Goal: Check status: Check status

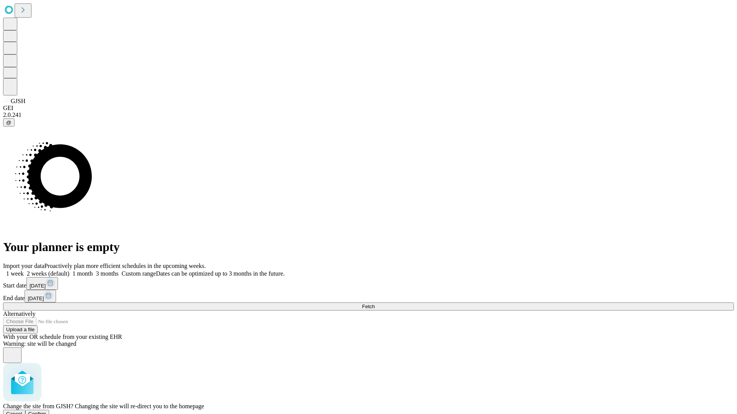
click at [46, 411] on span "Confirm" at bounding box center [37, 414] width 18 height 6
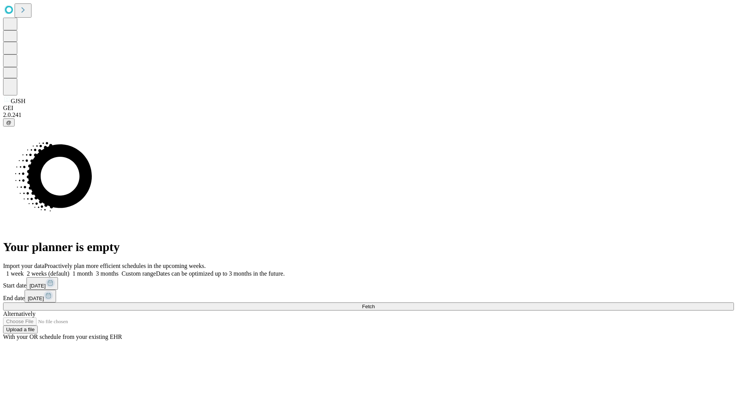
click at [24, 271] on label "1 week" at bounding box center [13, 274] width 21 height 7
click at [375, 304] on span "Fetch" at bounding box center [368, 307] width 13 height 6
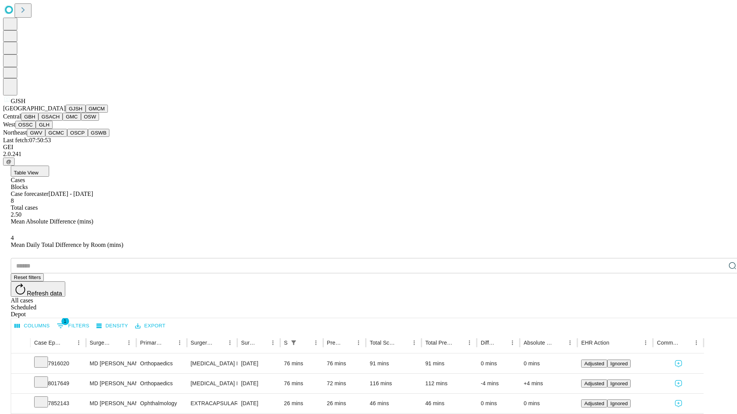
click at [86, 113] on button "GMCM" at bounding box center [97, 109] width 22 height 8
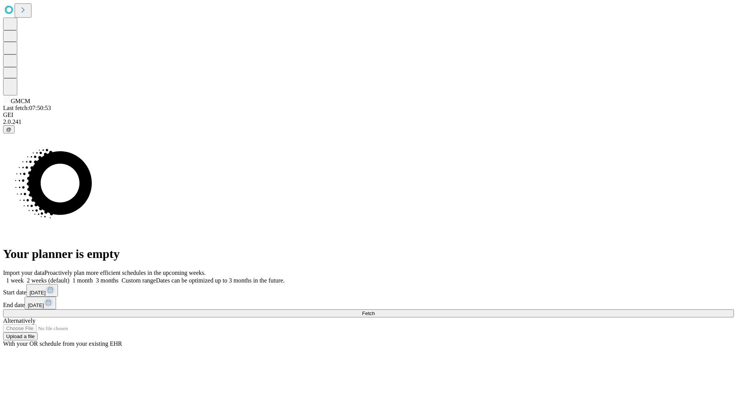
click at [24, 277] on label "1 week" at bounding box center [13, 280] width 21 height 7
click at [375, 311] on span "Fetch" at bounding box center [368, 314] width 13 height 6
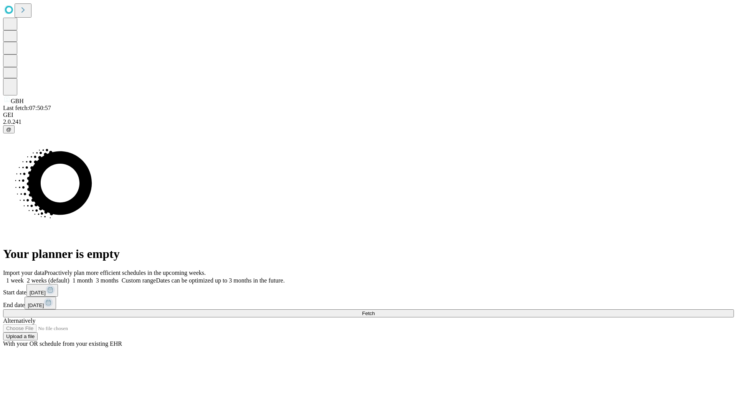
click at [24, 277] on label "1 week" at bounding box center [13, 280] width 21 height 7
click at [375, 311] on span "Fetch" at bounding box center [368, 314] width 13 height 6
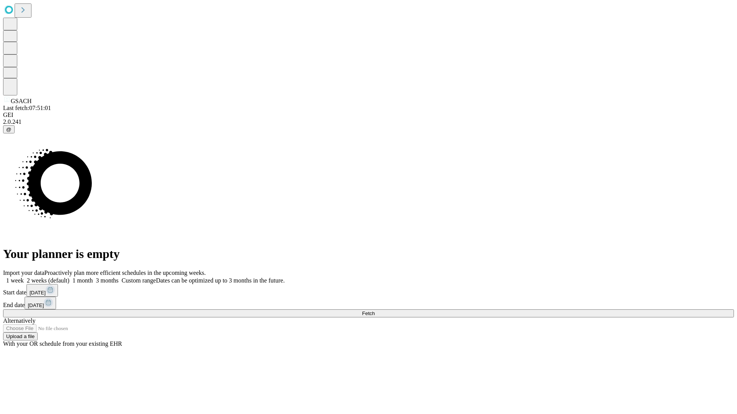
click at [24, 277] on label "1 week" at bounding box center [13, 280] width 21 height 7
click at [375, 311] on span "Fetch" at bounding box center [368, 314] width 13 height 6
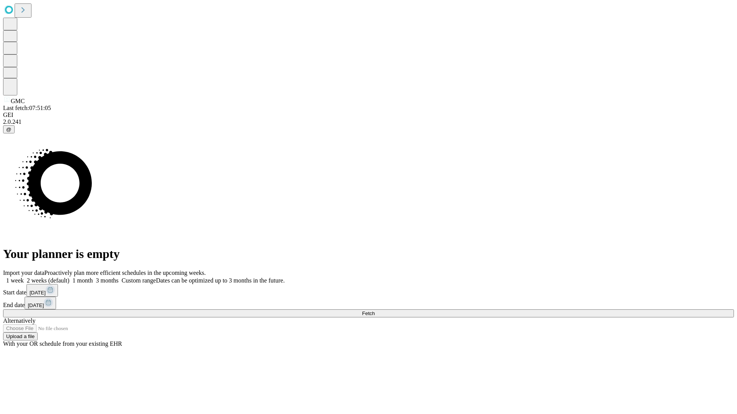
click at [375, 311] on span "Fetch" at bounding box center [368, 314] width 13 height 6
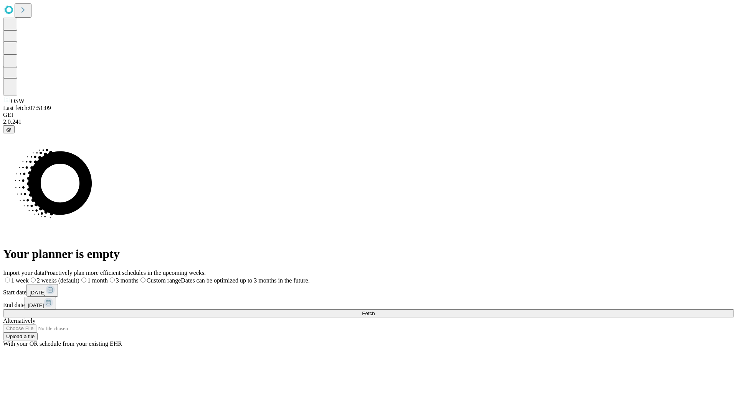
click at [29, 277] on label "1 week" at bounding box center [16, 280] width 26 height 7
click at [375, 311] on span "Fetch" at bounding box center [368, 314] width 13 height 6
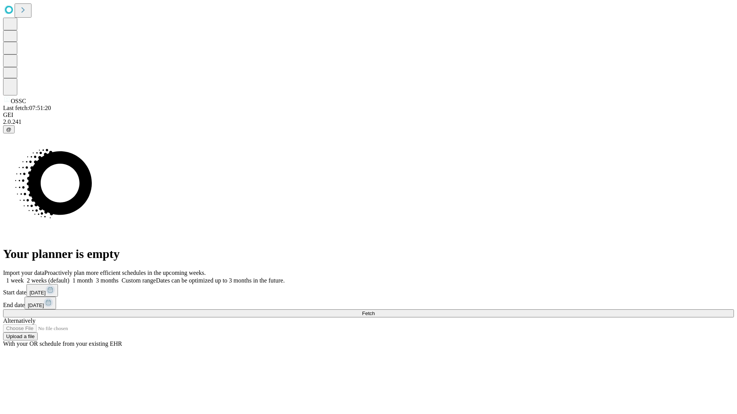
click at [24, 277] on label "1 week" at bounding box center [13, 280] width 21 height 7
click at [375, 311] on span "Fetch" at bounding box center [368, 314] width 13 height 6
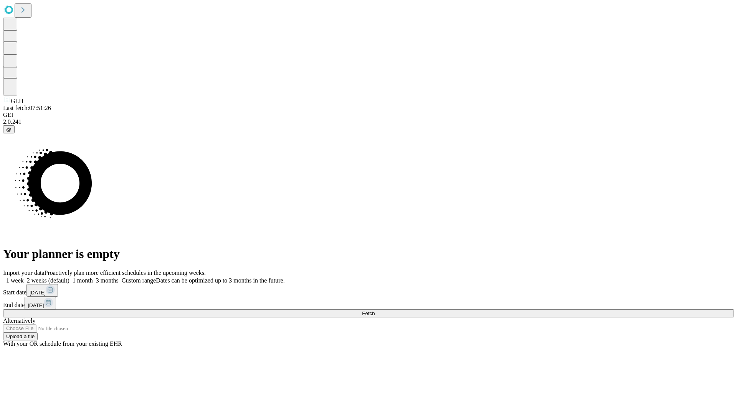
click at [24, 277] on label "1 week" at bounding box center [13, 280] width 21 height 7
click at [375, 311] on span "Fetch" at bounding box center [368, 314] width 13 height 6
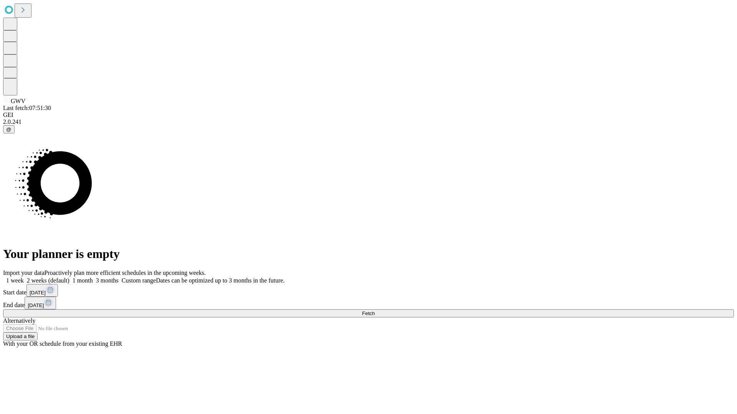
click at [24, 277] on label "1 week" at bounding box center [13, 280] width 21 height 7
click at [375, 311] on span "Fetch" at bounding box center [368, 314] width 13 height 6
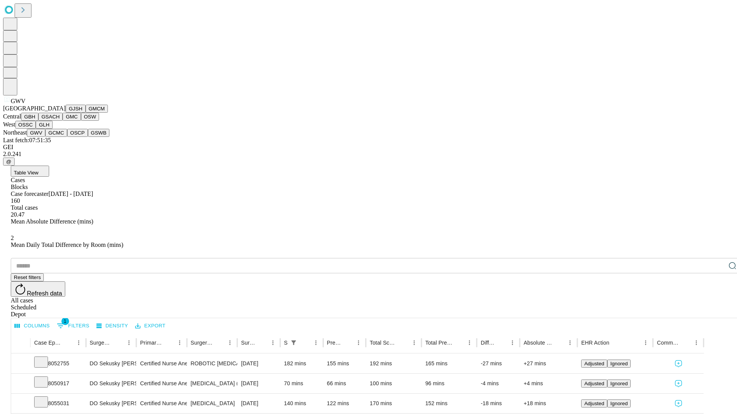
click at [59, 137] on button "GCMC" at bounding box center [56, 133] width 22 height 8
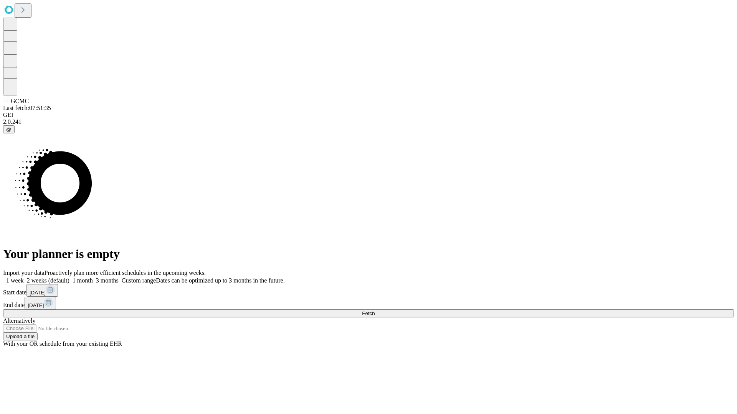
click at [375, 311] on span "Fetch" at bounding box center [368, 314] width 13 height 6
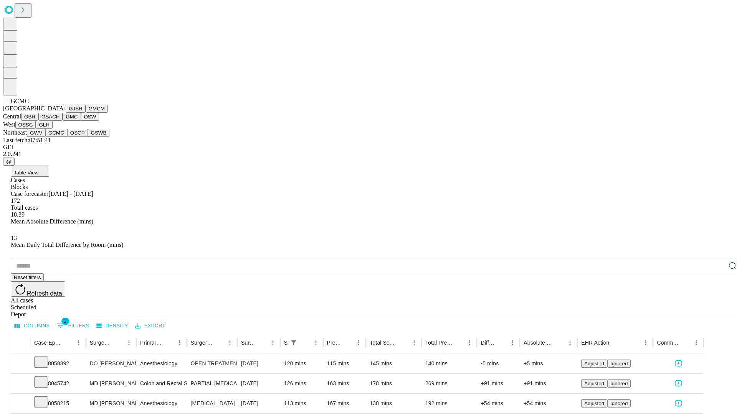
click at [67, 137] on button "OSCP" at bounding box center [77, 133] width 21 height 8
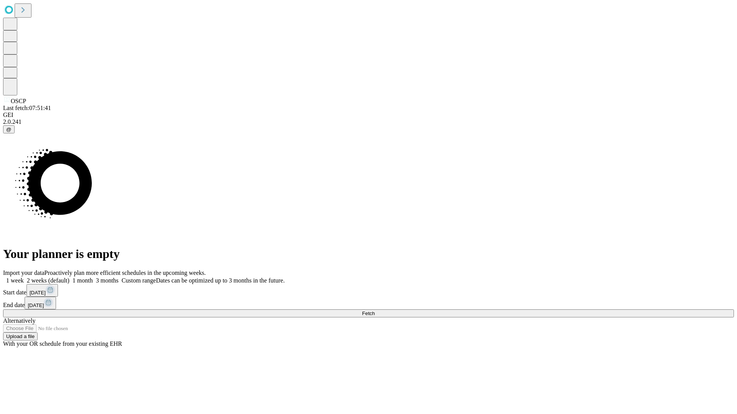
click at [24, 277] on label "1 week" at bounding box center [13, 280] width 21 height 7
click at [375, 311] on span "Fetch" at bounding box center [368, 314] width 13 height 6
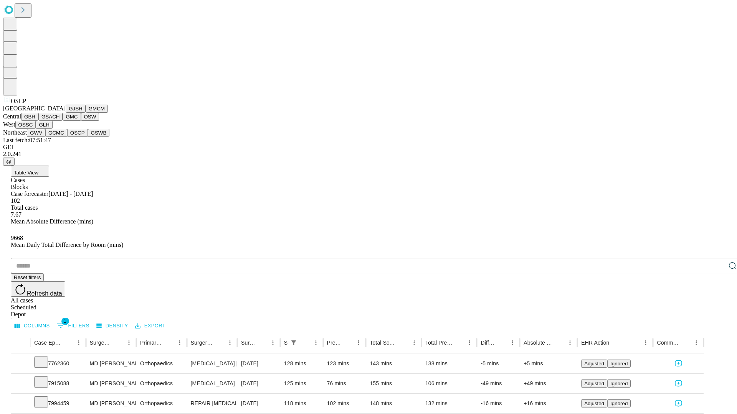
click at [88, 137] on button "GSWB" at bounding box center [99, 133] width 22 height 8
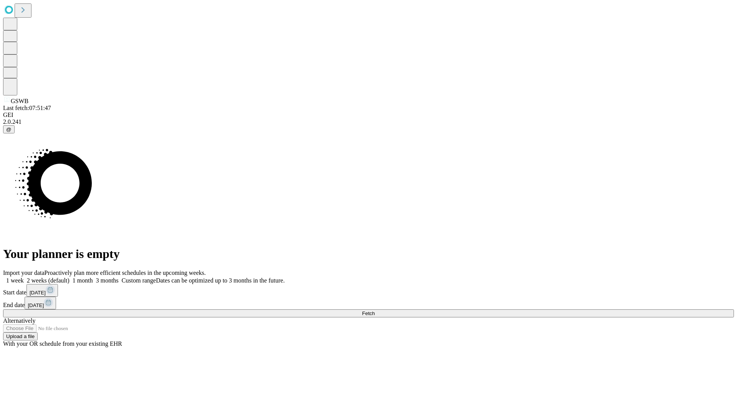
click at [24, 277] on label "1 week" at bounding box center [13, 280] width 21 height 7
click at [375, 311] on span "Fetch" at bounding box center [368, 314] width 13 height 6
